Goal: Task Accomplishment & Management: Manage account settings

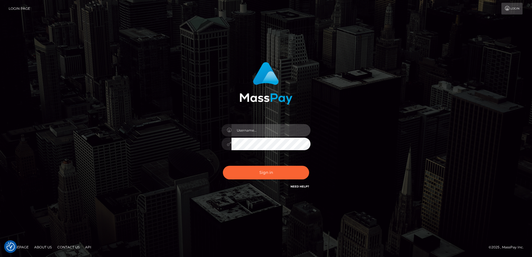
type input "[PERSON_NAME]"
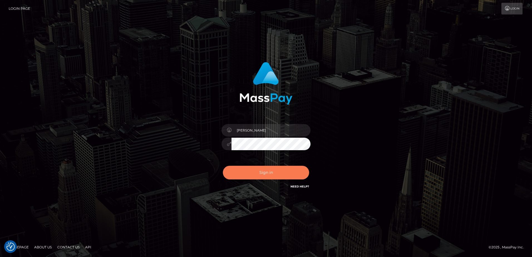
drag, startPoint x: 262, startPoint y: 179, endPoint x: 247, endPoint y: 175, distance: 14.9
click at [262, 179] on div "Sign in Need Help?" at bounding box center [265, 174] width 97 height 25
click at [247, 175] on button "Sign in" at bounding box center [266, 173] width 86 height 14
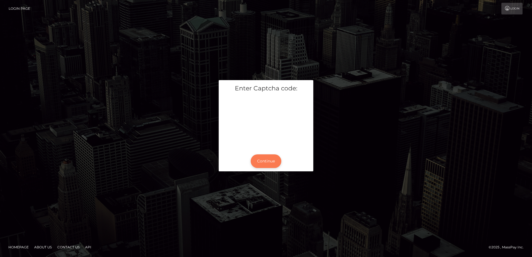
click at [262, 162] on button "Continue" at bounding box center [265, 161] width 31 height 14
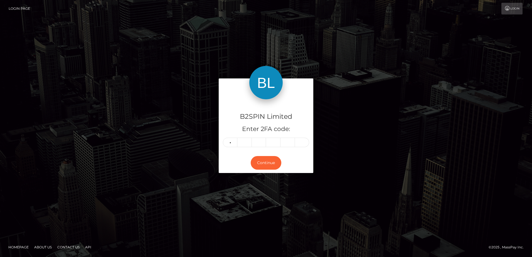
type input "3"
type input "0"
type input "4"
type input "3"
type input "7"
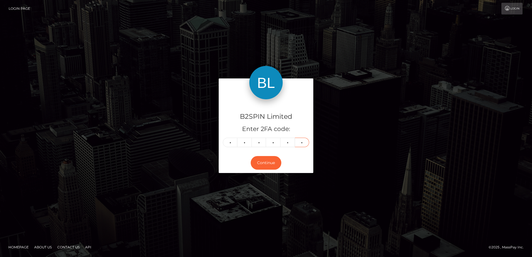
type input "3"
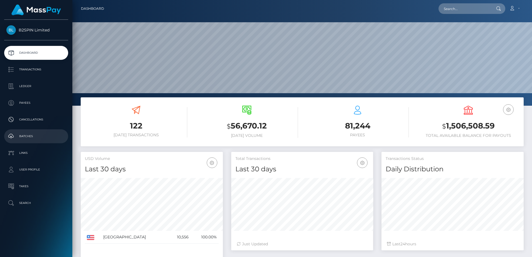
scroll to position [99, 142]
click at [460, 127] on h3 "$ 1,506,508.59" at bounding box center [468, 125] width 102 height 11
copy h3 "1,506,508.59"
